Goal: Information Seeking & Learning: Learn about a topic

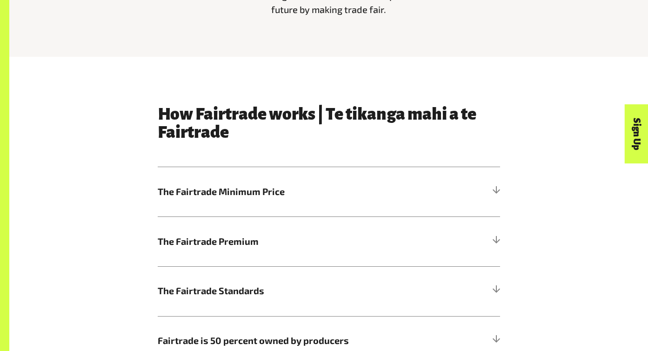
scroll to position [425, 0]
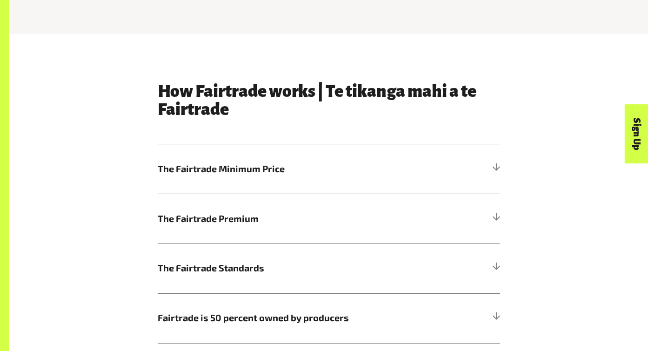
click at [356, 111] on div "How Fairtrade works | Te tikanga mahi a te Fairtrade The Fairtrade Minimum Pric…" at bounding box center [328, 212] width 353 height 261
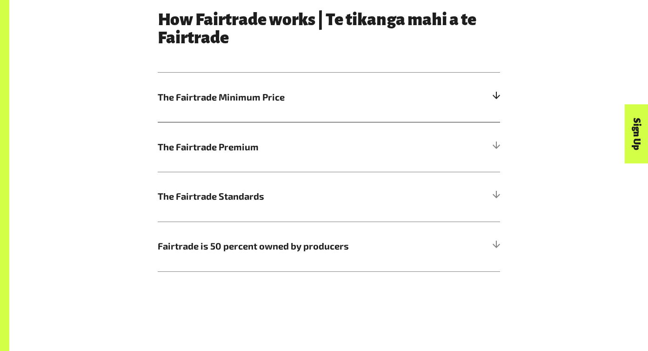
click at [356, 108] on h5 "The Fairtrade Minimum Price" at bounding box center [329, 98] width 342 height 50
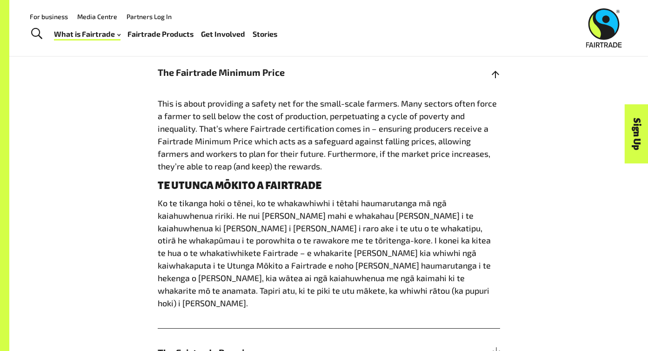
scroll to position [518, 0]
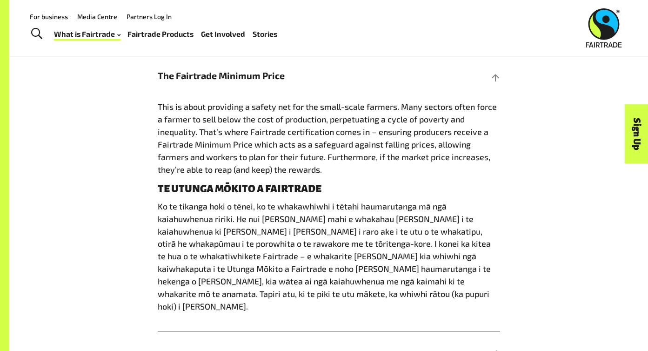
click at [531, 150] on div "How Fairtrade works | Te tikanga mahi a te Fairtrade The Fairtrade Minimum Pric…" at bounding box center [329, 234] width 530 height 491
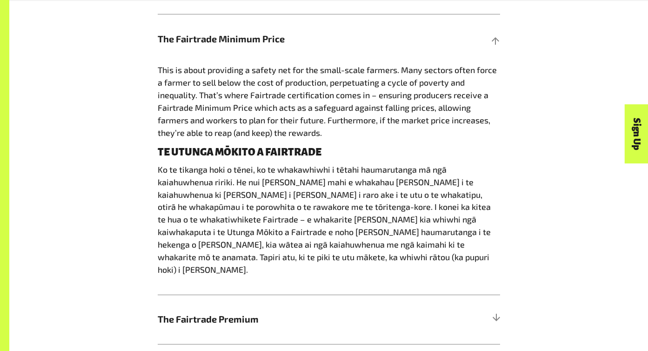
scroll to position [556, 0]
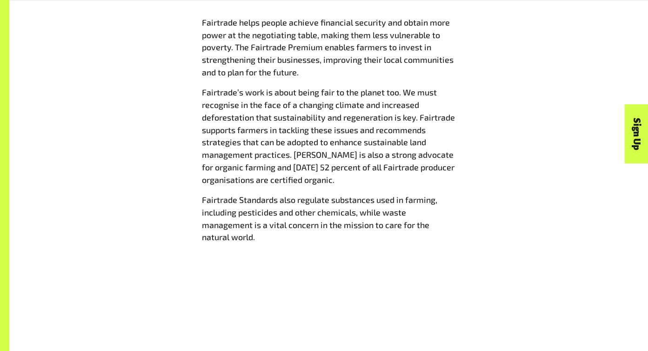
scroll to position [1081, 0]
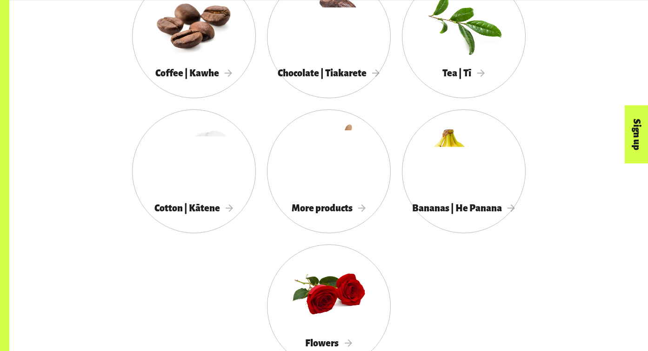
scroll to position [896, 0]
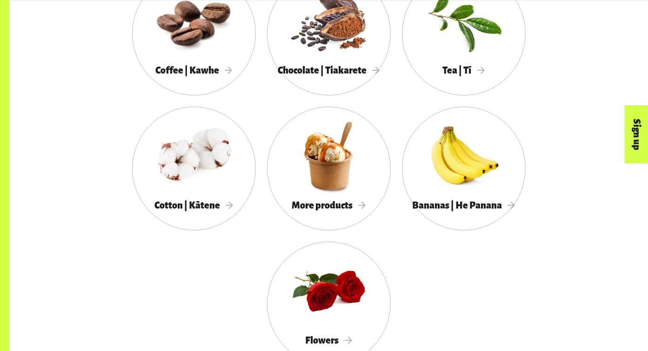
click at [555, 286] on div "Coffee | Kawhe Chocolate | Tiakarete Tea | Tī Cotton | Kātene More products Ban…" at bounding box center [329, 174] width 530 height 405
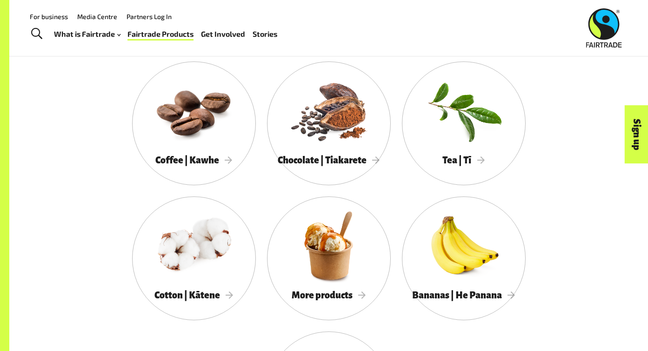
scroll to position [800, 0]
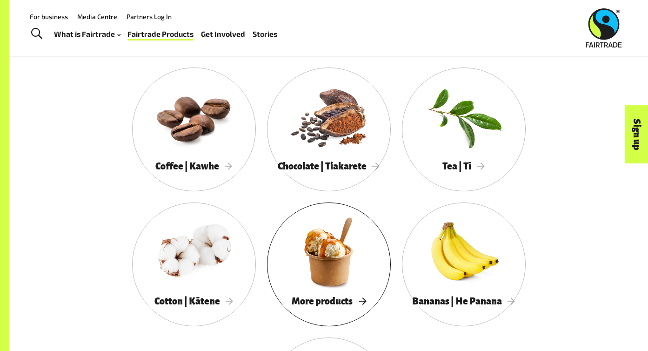
click at [324, 233] on div at bounding box center [329, 251] width 124 height 80
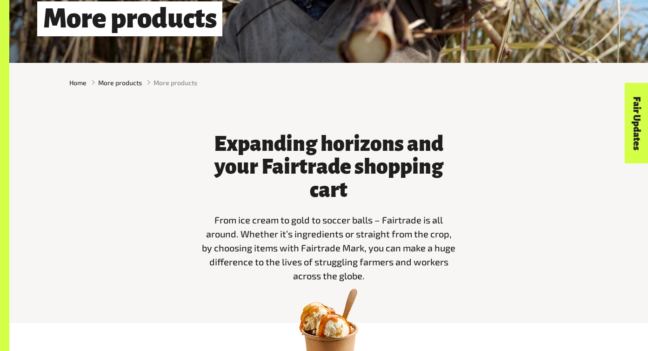
scroll to position [199, 0]
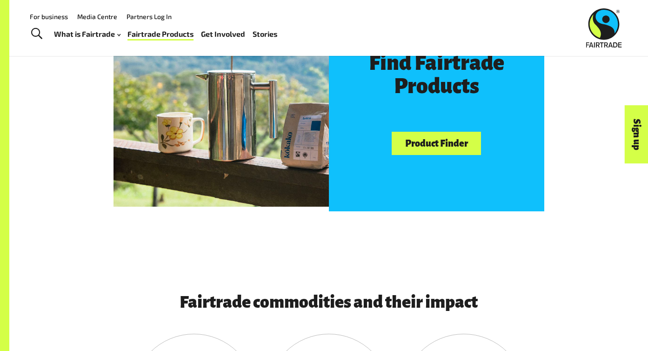
scroll to position [458, 0]
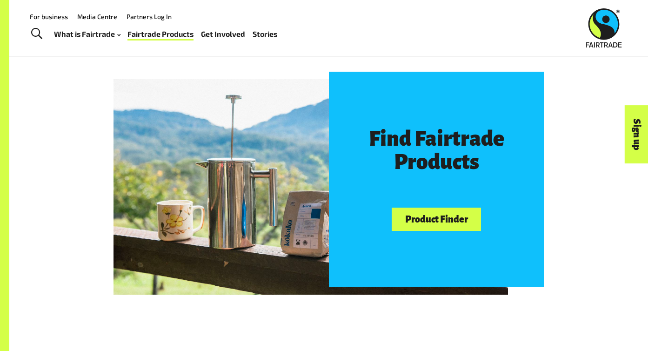
click at [429, 226] on link "Product Finder" at bounding box center [436, 219] width 89 height 24
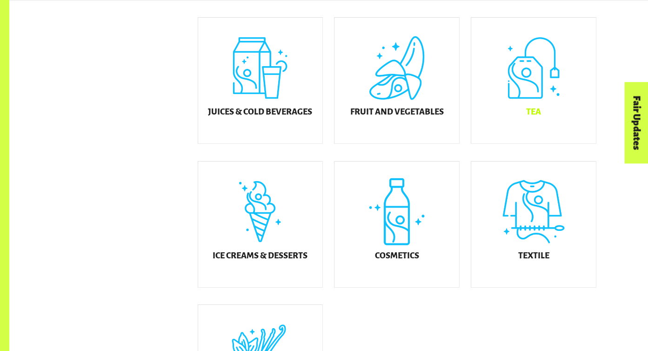
scroll to position [417, 0]
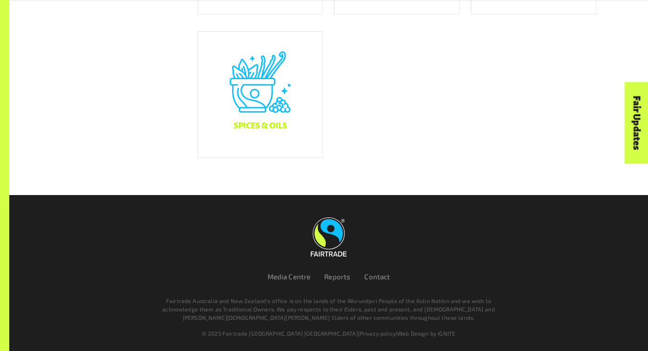
click at [243, 111] on div "Spices & Oils" at bounding box center [260, 95] width 125 height 126
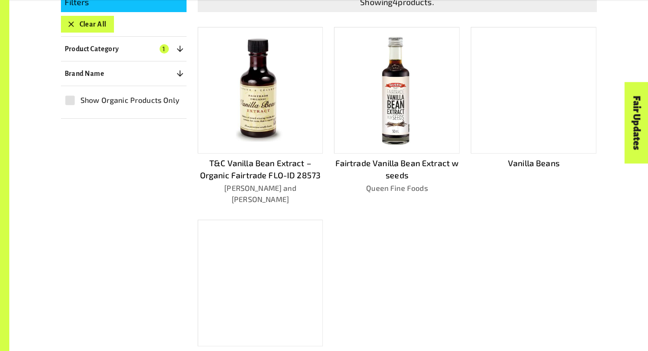
scroll to position [256, 0]
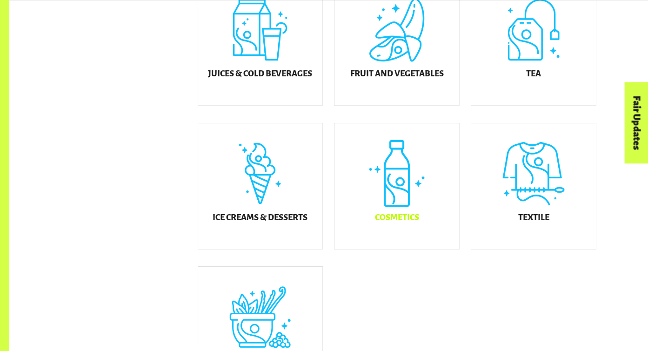
click at [399, 202] on div "Cosmetics" at bounding box center [396, 186] width 125 height 126
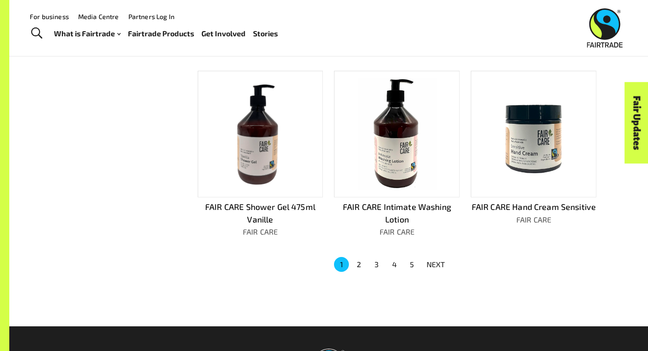
scroll to position [514, 0]
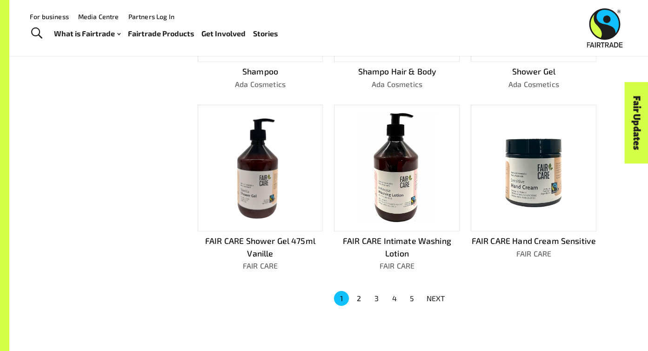
click at [367, 296] on li "2" at bounding box center [359, 298] width 18 height 15
click at [355, 293] on button "2" at bounding box center [359, 298] width 15 height 15
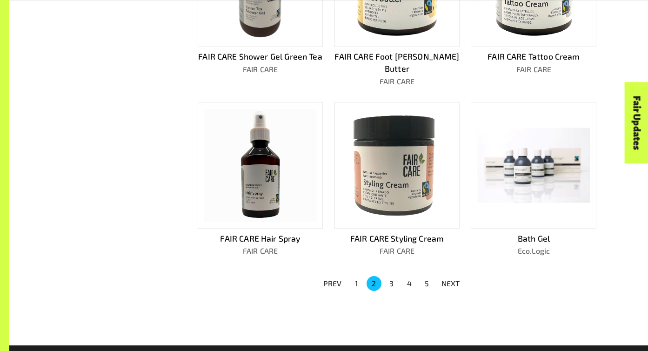
scroll to position [577, 0]
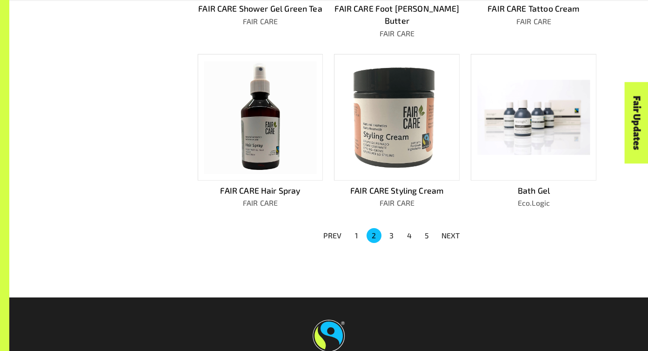
click at [391, 228] on button "3" at bounding box center [391, 235] width 15 height 15
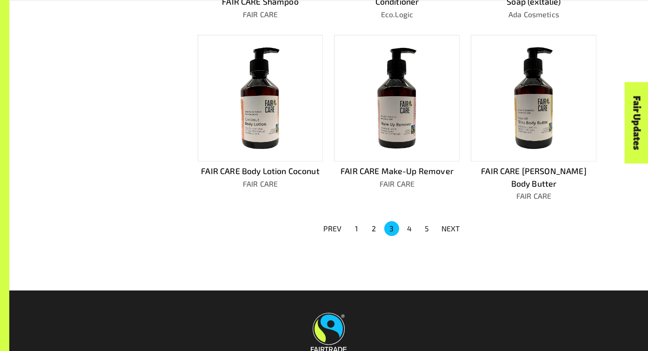
scroll to position [586, 0]
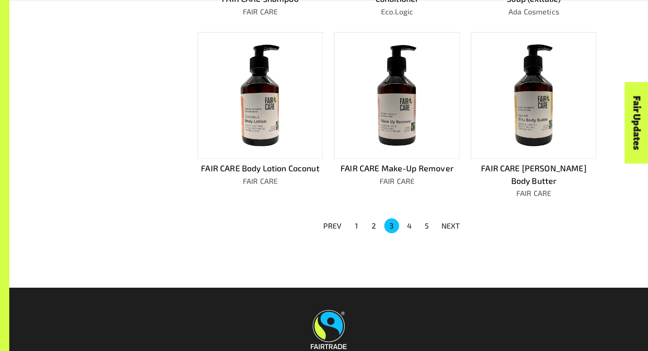
click at [412, 218] on button "4" at bounding box center [409, 225] width 15 height 15
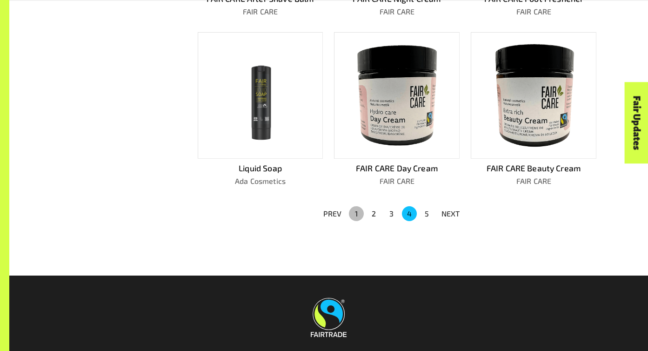
click at [356, 213] on button "1" at bounding box center [356, 213] width 15 height 15
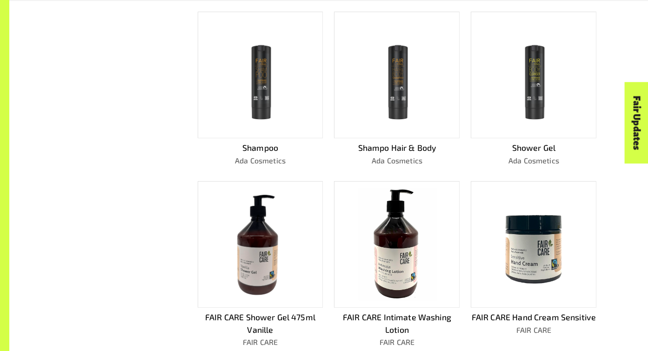
scroll to position [447, 0]
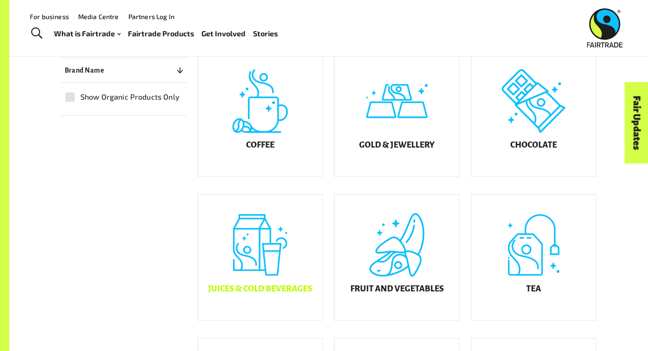
click at [292, 234] on div "Juices & Cold Beverages" at bounding box center [260, 257] width 125 height 126
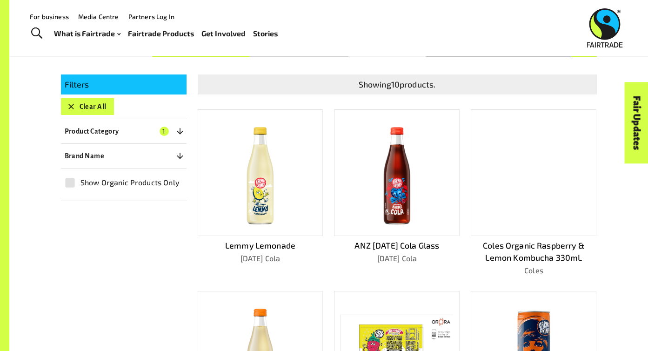
scroll to position [174, 0]
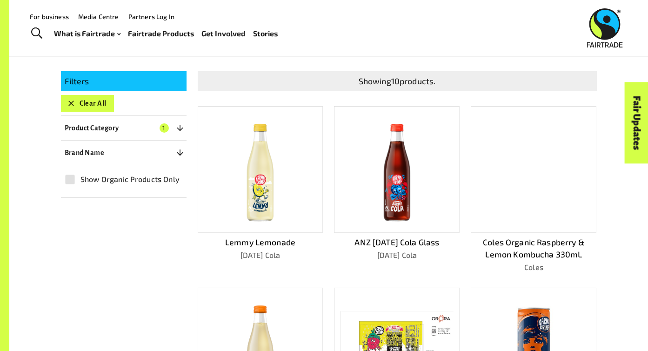
click at [419, 153] on img at bounding box center [396, 169] width 57 height 113
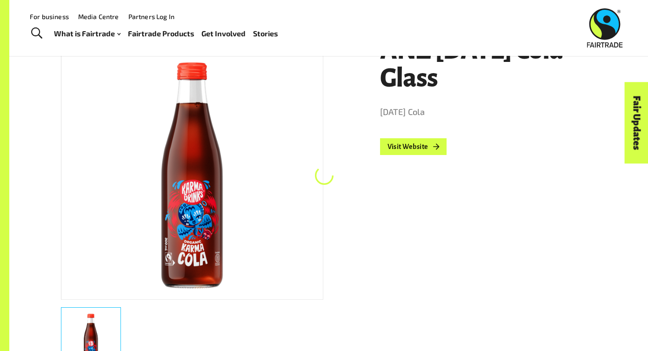
scroll to position [156, 0]
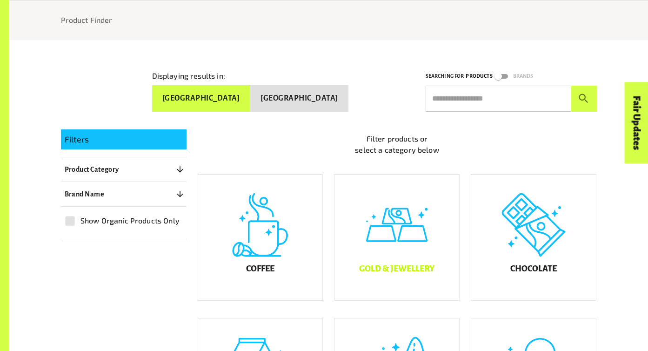
click at [417, 266] on div "Gold & Jewellery" at bounding box center [396, 237] width 125 height 126
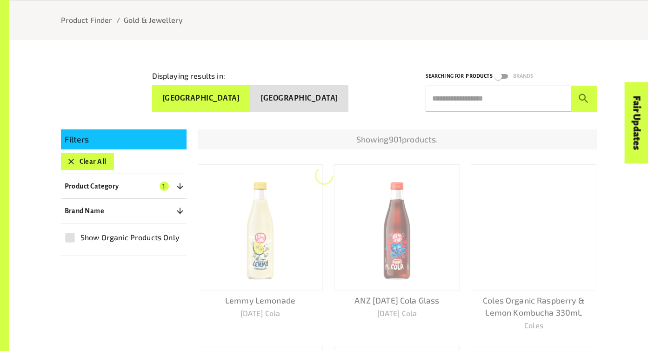
scroll to position [156, 0]
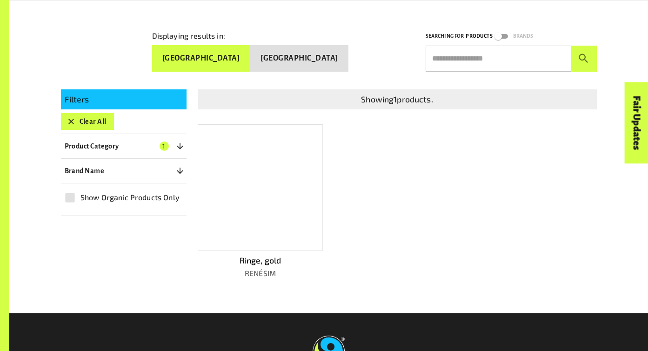
click at [339, 195] on div "Showing 1 products. Ringe, gold RENÉSIM" at bounding box center [391, 176] width 410 height 204
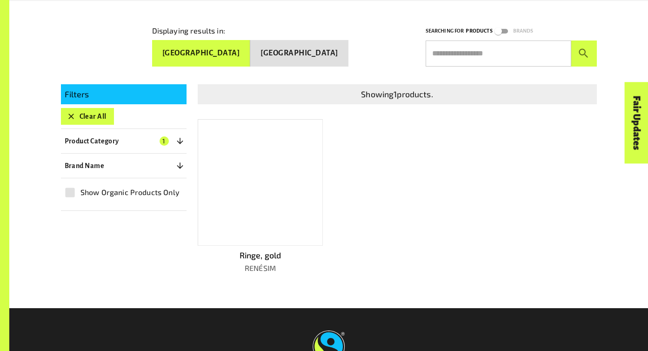
click at [296, 194] on div at bounding box center [261, 182] width 126 height 126
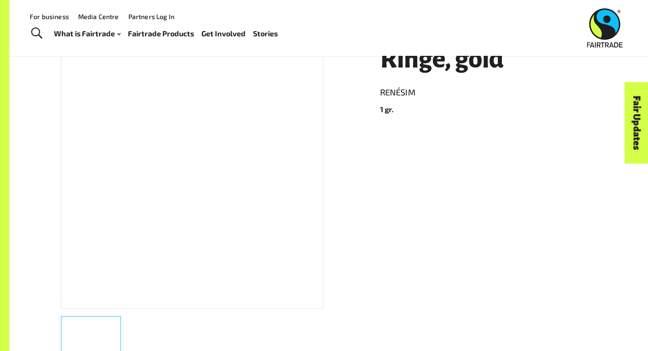
scroll to position [79, 0]
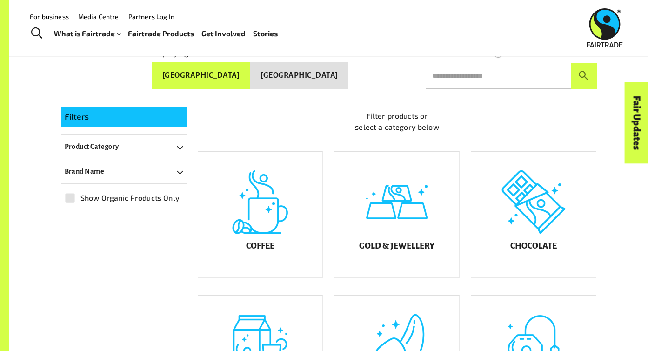
scroll to position [116, 0]
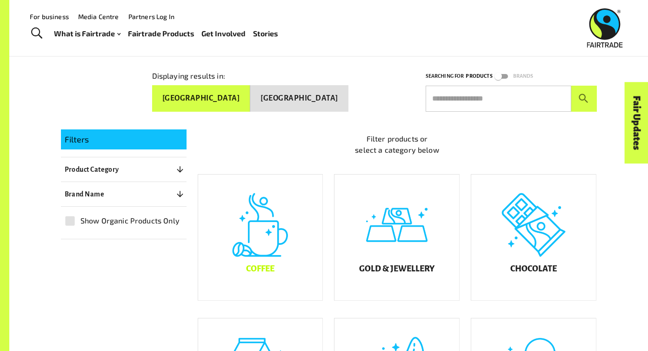
click at [309, 225] on div "Coffee" at bounding box center [260, 237] width 125 height 126
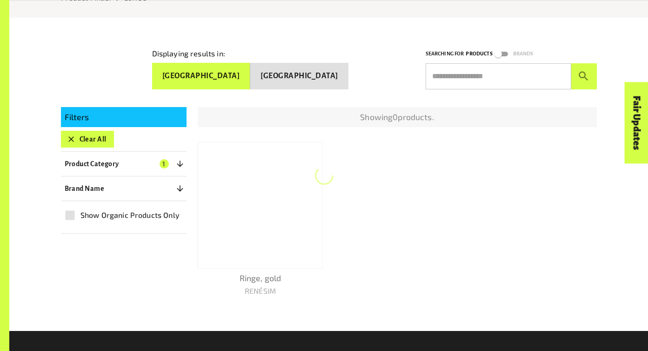
scroll to position [156, 0]
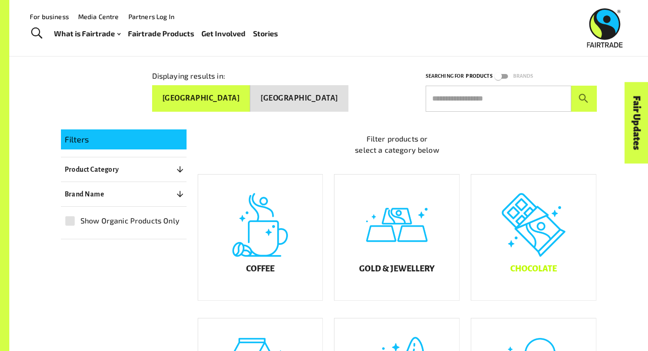
click at [564, 282] on div "Chocolate" at bounding box center [533, 237] width 125 height 126
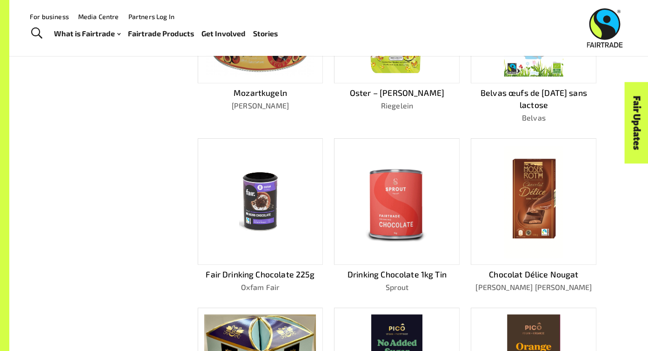
scroll to position [315, 0]
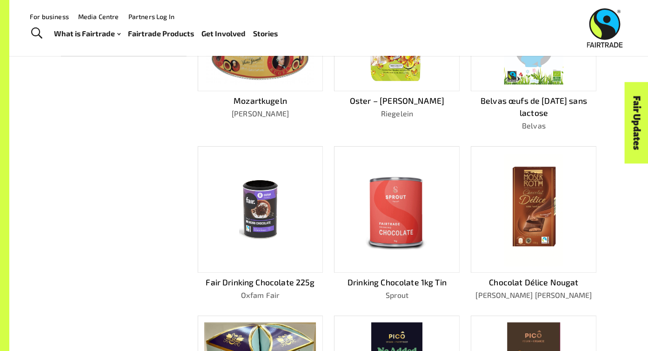
click at [291, 224] on img at bounding box center [260, 209] width 112 height 63
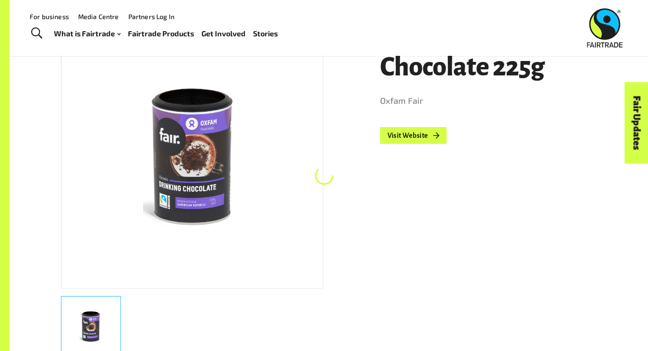
scroll to position [156, 0]
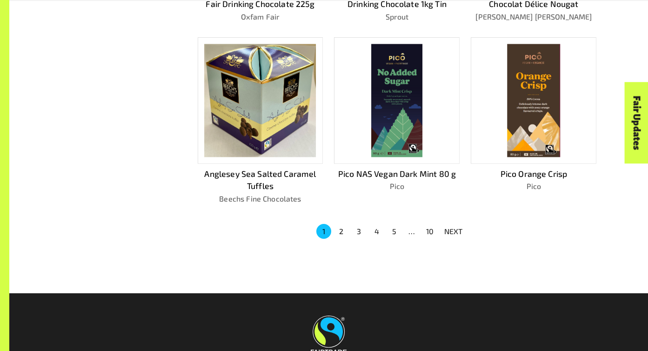
scroll to position [594, 0]
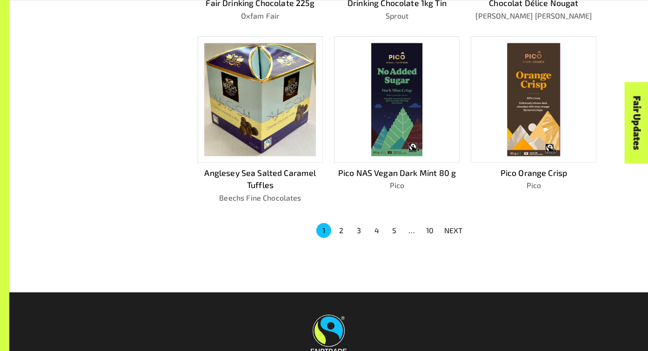
click at [428, 96] on div at bounding box center [397, 99] width 126 height 126
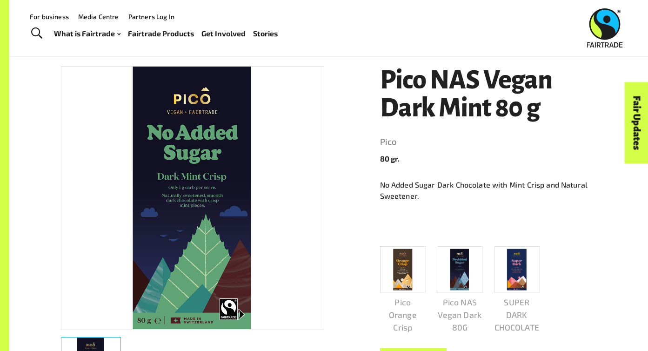
scroll to position [112, 0]
